Goal: Find specific page/section: Find specific page/section

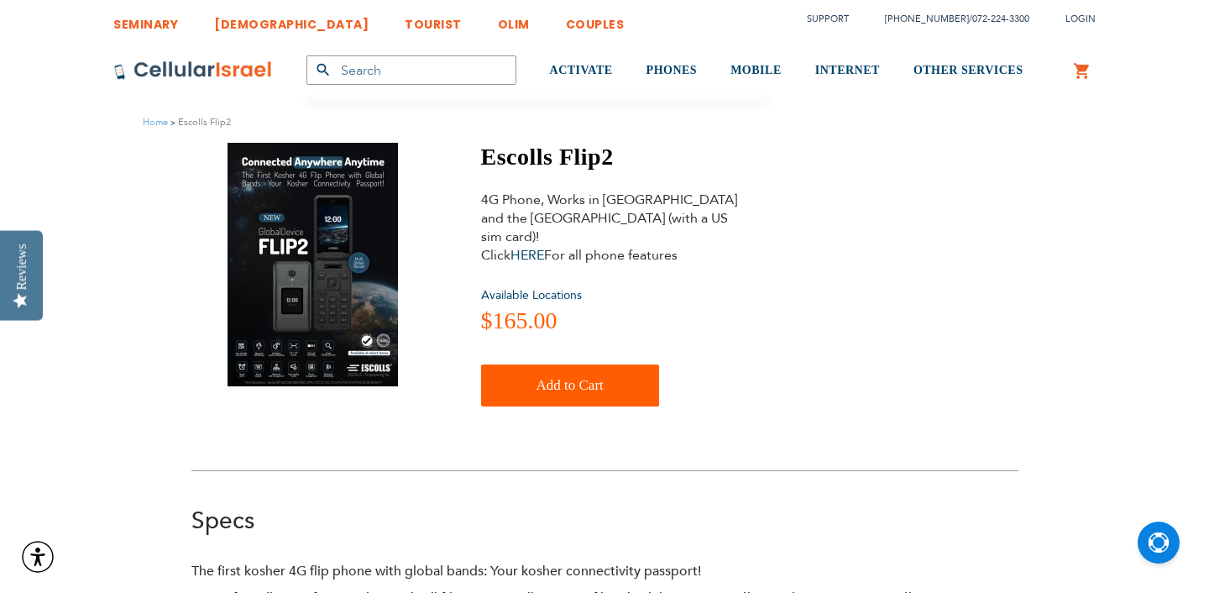
click at [288, 227] on img at bounding box center [313, 264] width 170 height 243
click at [540, 246] on link "HERE" at bounding box center [527, 255] width 34 height 18
click at [528, 246] on link "HERE" at bounding box center [527, 255] width 34 height 18
